Goal: Task Accomplishment & Management: Complete application form

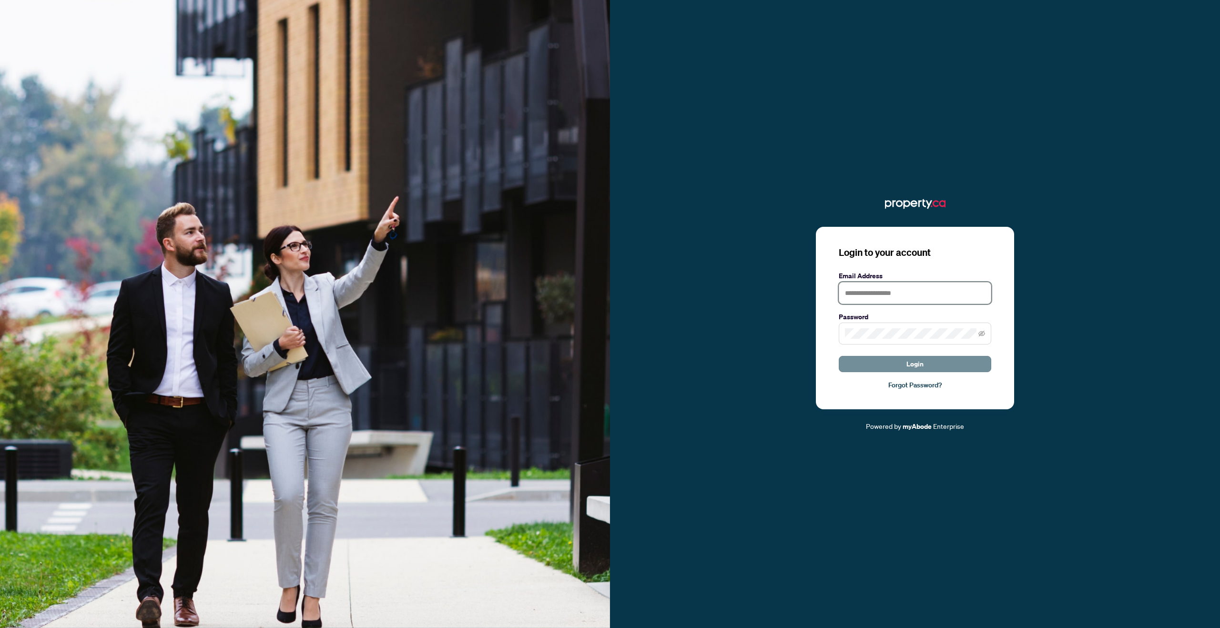
type input "**********"
click at [932, 360] on button "Login" at bounding box center [915, 364] width 153 height 16
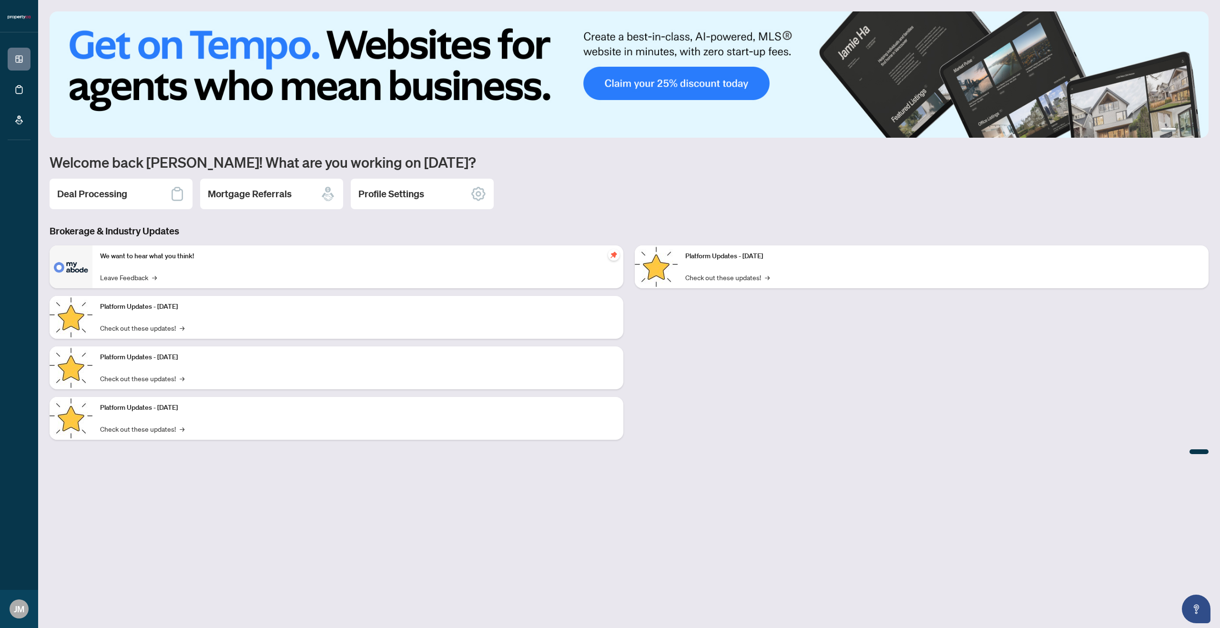
click at [384, 505] on main "1 2 3 4 Welcome back [PERSON_NAME]! What are you working on [DATE]? Deal Proces…" at bounding box center [629, 314] width 1182 height 628
click at [109, 194] on h2 "Deal Processing" at bounding box center [92, 193] width 70 height 13
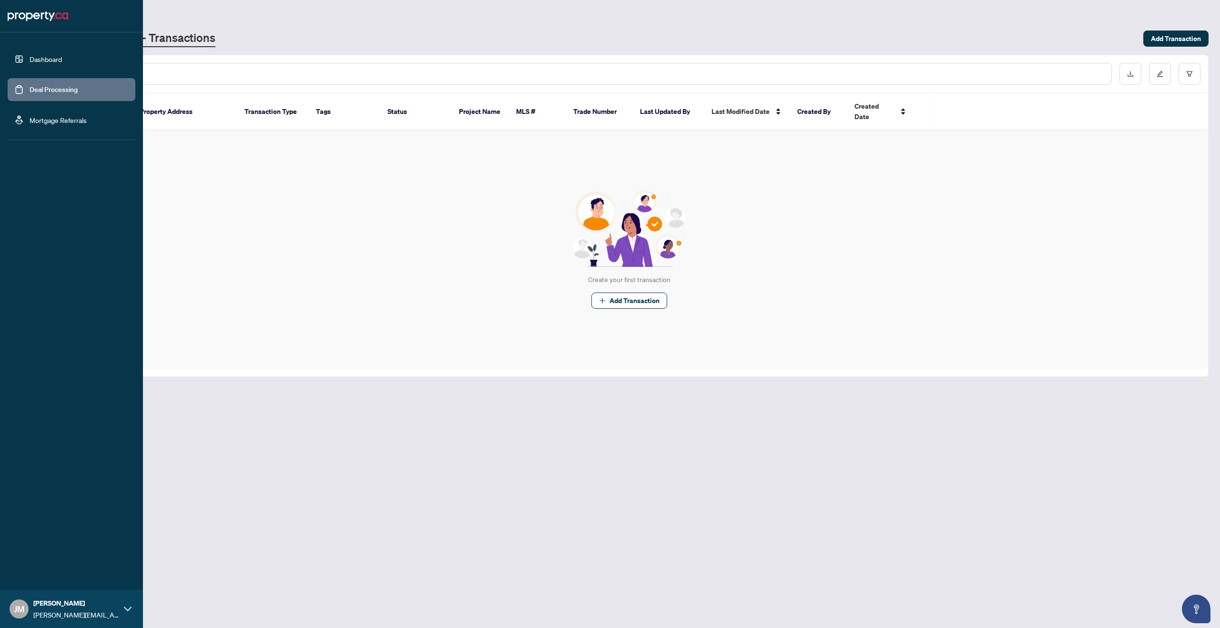
click at [37, 60] on link "Dashboard" at bounding box center [46, 59] width 32 height 9
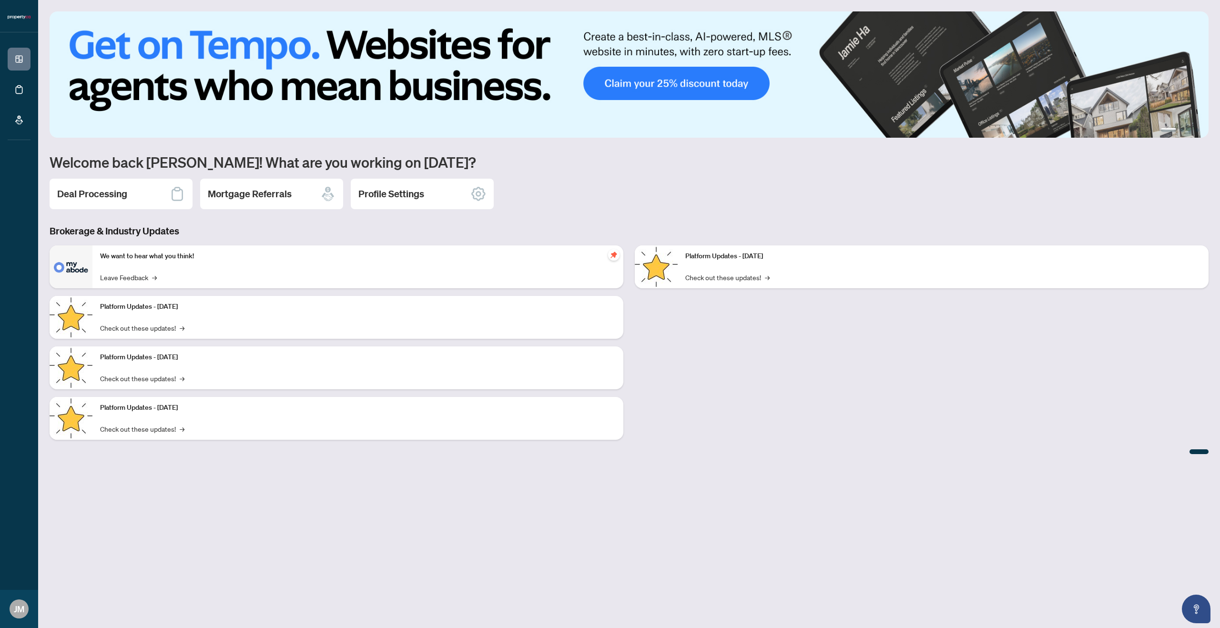
click at [743, 405] on div "Platform Updates - [DATE] Check out these updates! →" at bounding box center [921, 346] width 585 height 202
click at [276, 196] on h2 "Mortgage Referrals" at bounding box center [250, 193] width 84 height 13
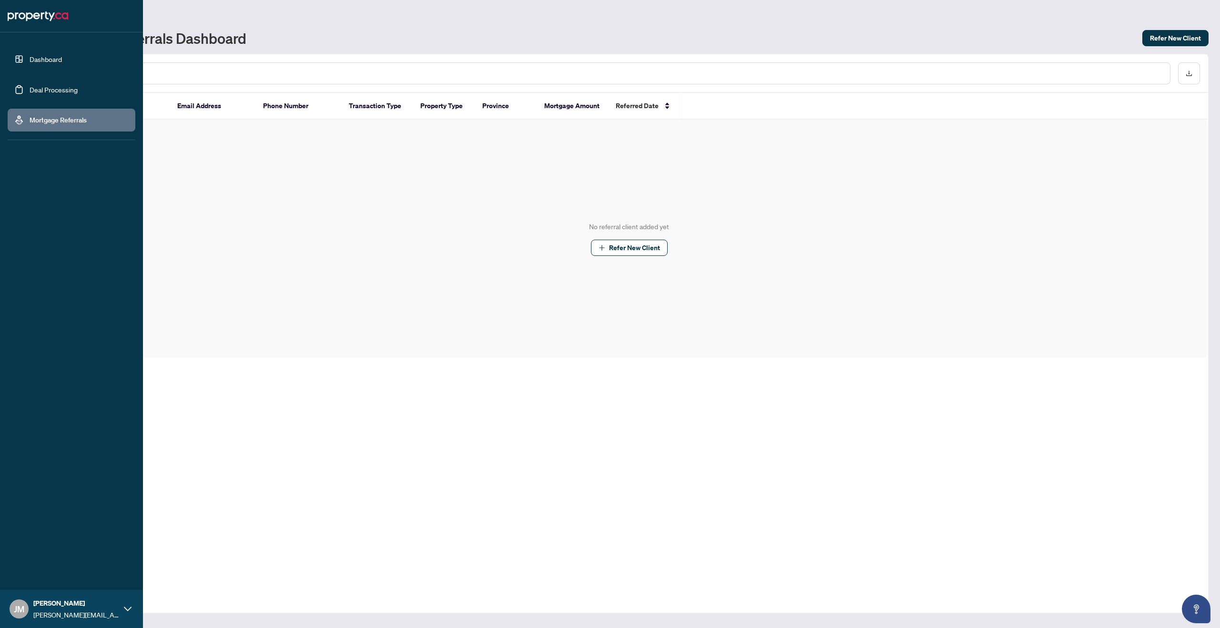
click at [46, 89] on link "Deal Processing" at bounding box center [54, 89] width 48 height 9
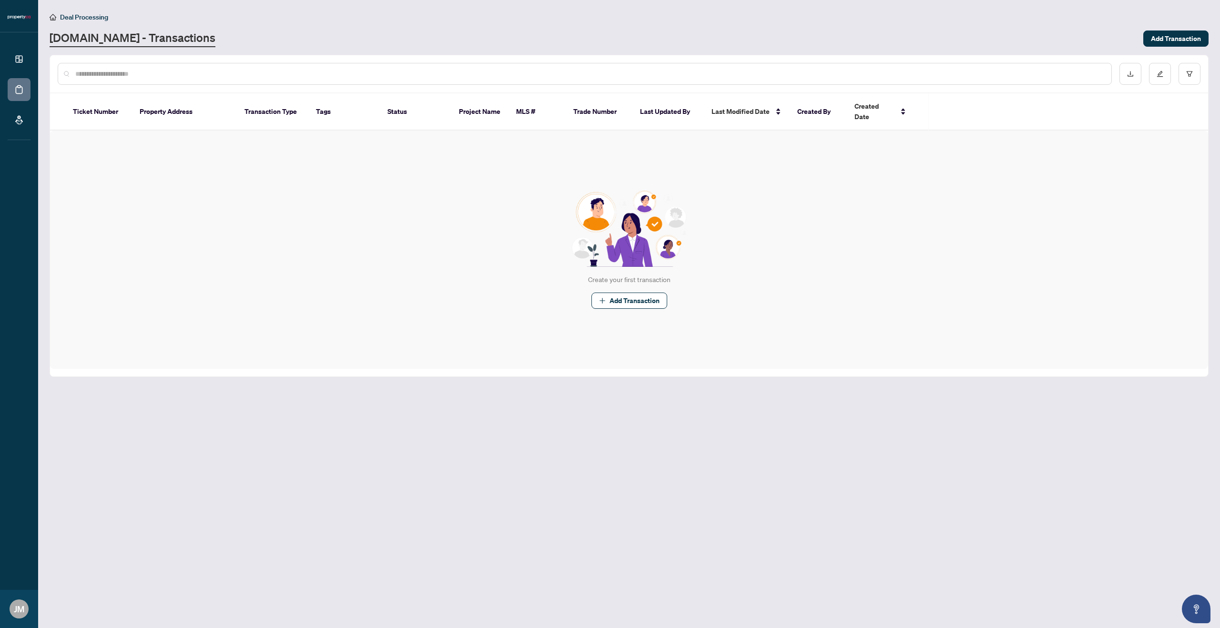
click at [333, 174] on div "Create your first transaction Add Transaction" at bounding box center [629, 250] width 1158 height 238
click at [633, 293] on span "Add Transaction" at bounding box center [635, 300] width 50 height 15
